Goal: Task Accomplishment & Management: Manage account settings

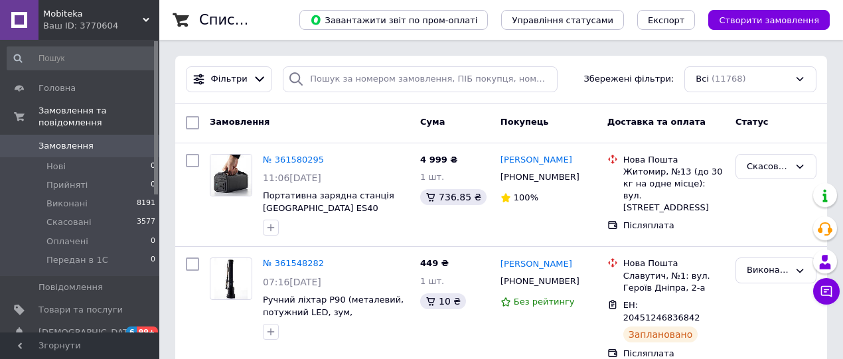
click at [356, 72] on input "search" at bounding box center [420, 79] width 274 height 26
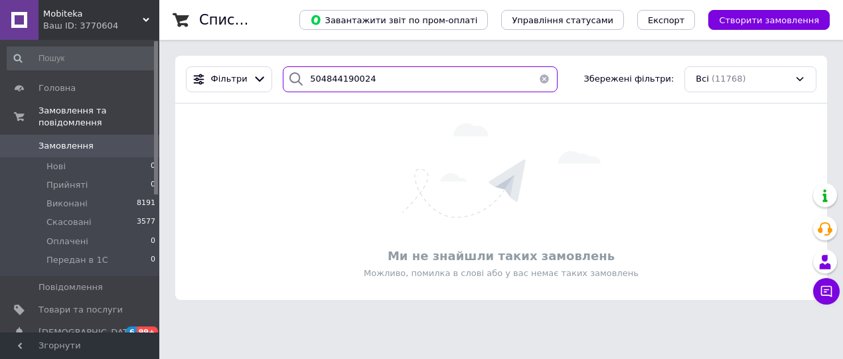
drag, startPoint x: 378, startPoint y: 78, endPoint x: 289, endPoint y: 79, distance: 88.3
click at [293, 79] on div "504844190024" at bounding box center [420, 79] width 274 height 26
paste input "360600237"
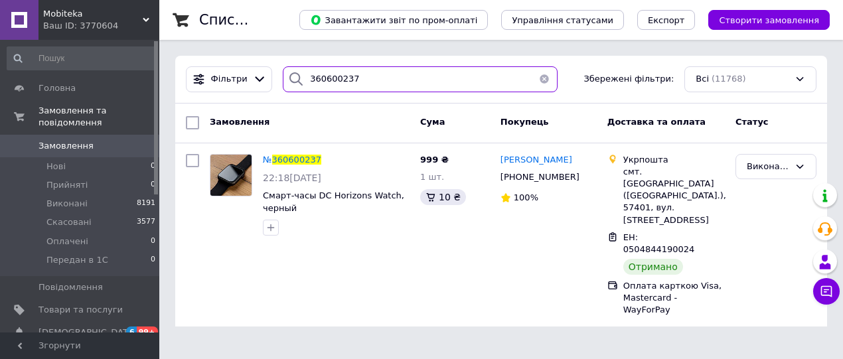
drag, startPoint x: 380, startPoint y: 78, endPoint x: 301, endPoint y: 84, distance: 78.5
click at [301, 84] on div "360600237" at bounding box center [420, 79] width 274 height 26
paste input "332760"
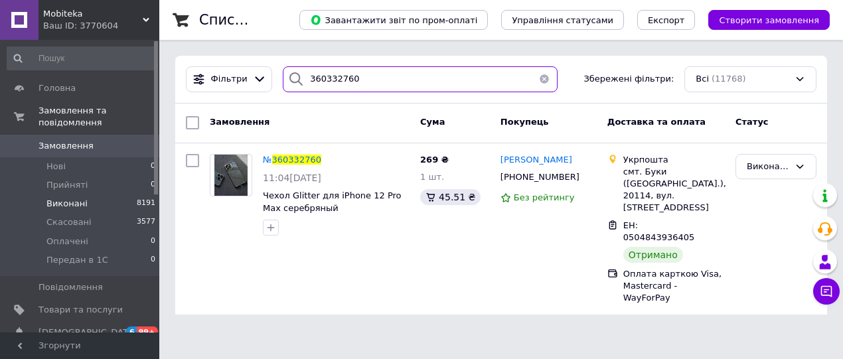
type input "360332760"
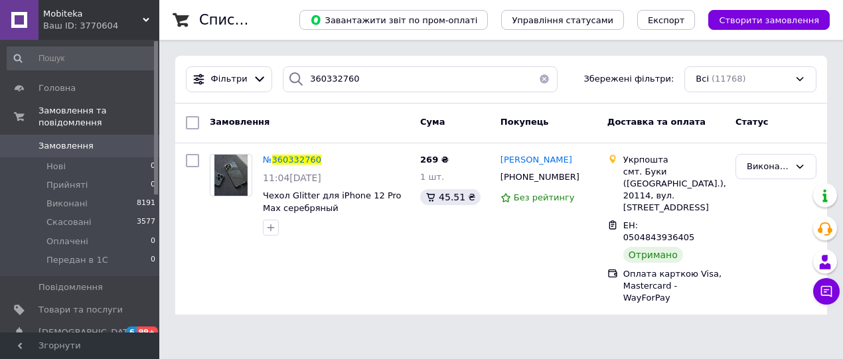
click at [70, 141] on span "Замовлення" at bounding box center [65, 146] width 55 height 12
